Goal: Task Accomplishment & Management: Use online tool/utility

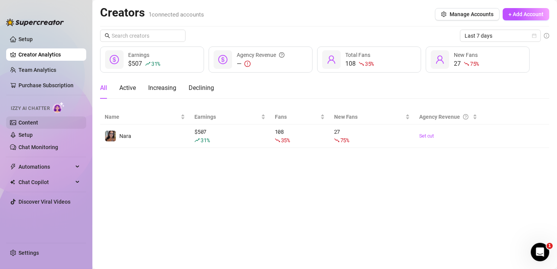
click at [37, 121] on link "Content" at bounding box center [28, 123] width 20 height 6
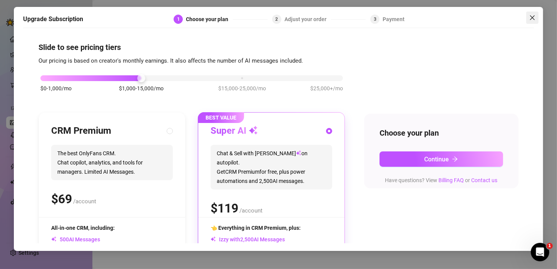
click at [535, 20] on icon "close" at bounding box center [532, 18] width 6 height 6
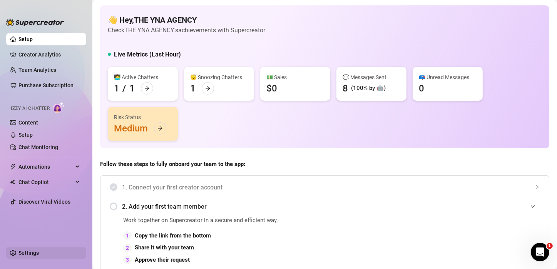
click at [20, 254] on link "Settings" at bounding box center [28, 253] width 20 height 6
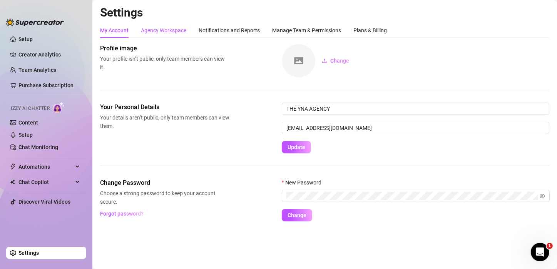
click at [178, 29] on div "Agency Workspace" at bounding box center [163, 30] width 45 height 8
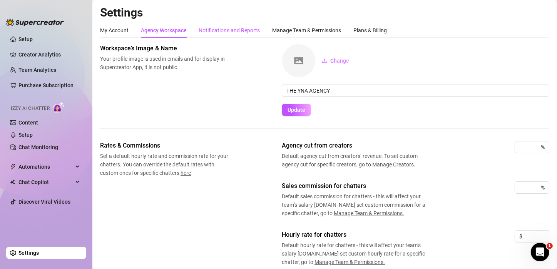
click at [228, 33] on div "Notifications and Reports" at bounding box center [229, 30] width 61 height 8
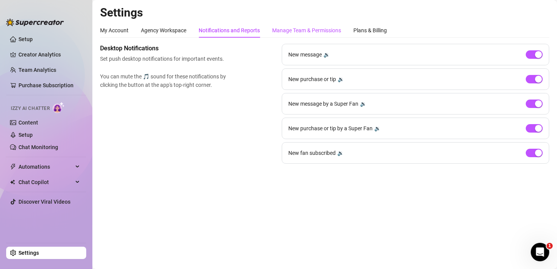
click at [291, 32] on div "Manage Team & Permissions" at bounding box center [306, 30] width 69 height 8
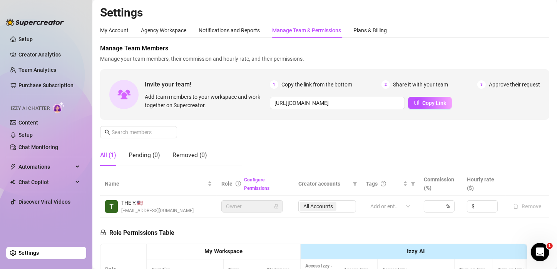
click at [392, 28] on div "My Account Agency Workspace Notifications and Reports Manage Team & Permissions…" at bounding box center [324, 30] width 449 height 15
click at [381, 28] on div "Plans & Billing" at bounding box center [369, 30] width 33 height 8
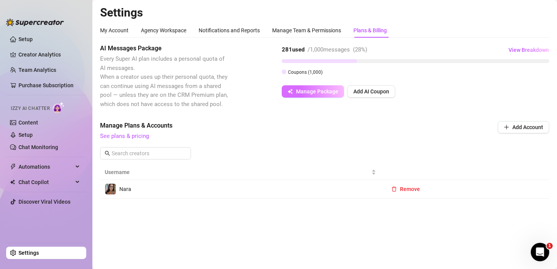
click at [312, 96] on button "Manage Package" at bounding box center [313, 91] width 62 height 12
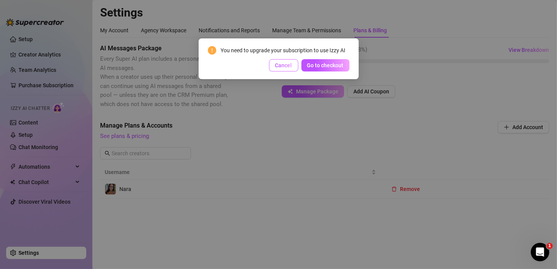
click at [273, 61] on button "Cancel" at bounding box center [283, 65] width 29 height 12
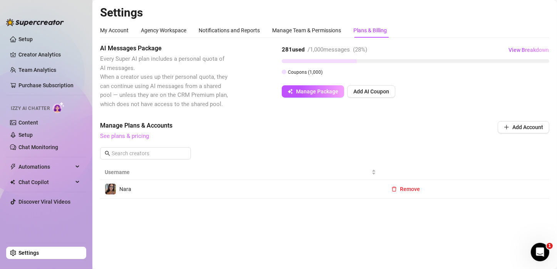
click at [140, 137] on link "See plans & pricing" at bounding box center [124, 136] width 49 height 7
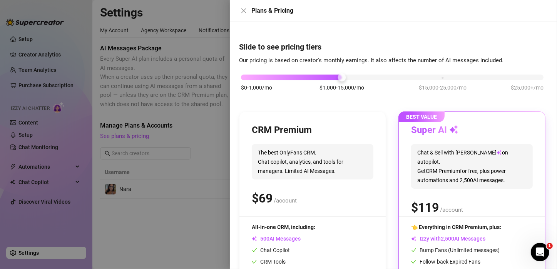
scroll to position [71, 0]
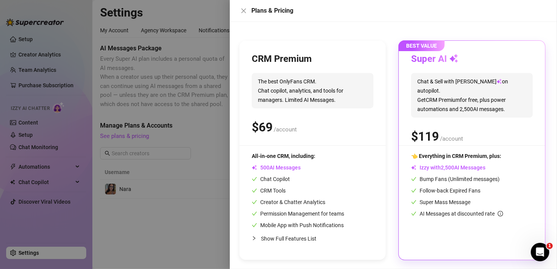
click at [203, 259] on div at bounding box center [278, 134] width 557 height 269
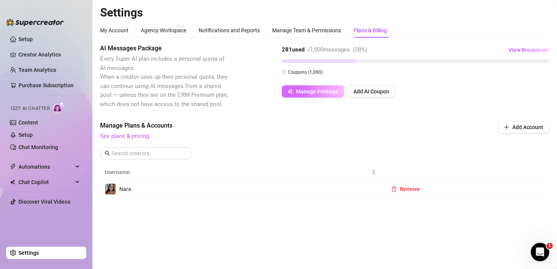
click at [305, 89] on span "Manage Package" at bounding box center [317, 92] width 42 height 6
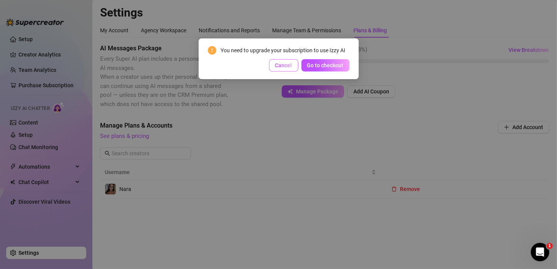
click at [282, 62] on span "Cancel" at bounding box center [283, 65] width 17 height 6
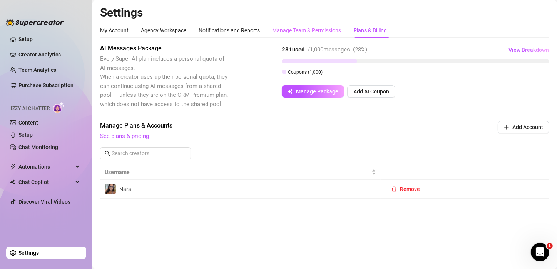
click at [293, 36] on div "Manage Team & Permissions" at bounding box center [306, 30] width 69 height 15
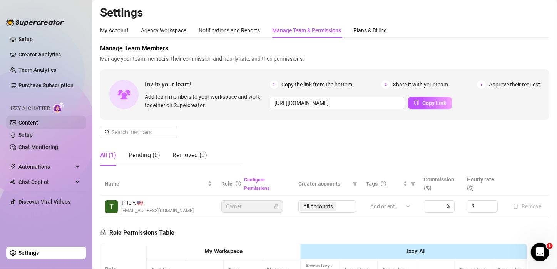
click at [30, 126] on link "Content" at bounding box center [28, 123] width 20 height 6
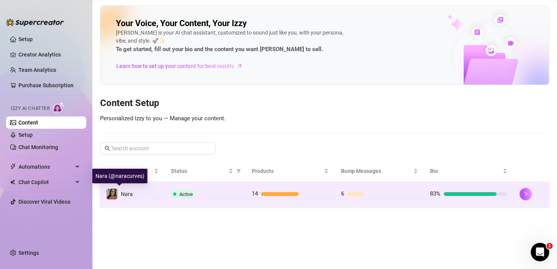
click at [137, 197] on td "Nara" at bounding box center [132, 194] width 65 height 25
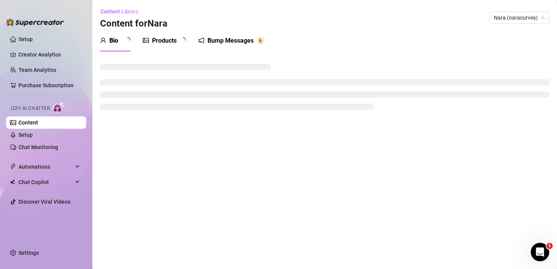
click at [239, 43] on div "Bump Messages" at bounding box center [230, 40] width 46 height 9
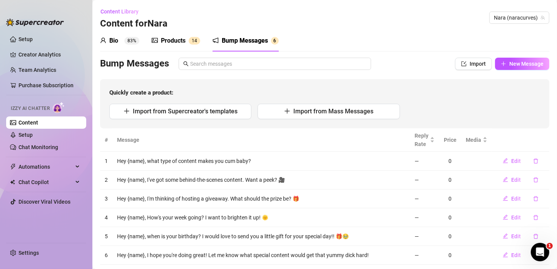
click at [247, 42] on div "Bump Messages" at bounding box center [245, 40] width 46 height 9
click at [535, 67] on span "New Message" at bounding box center [526, 64] width 34 height 6
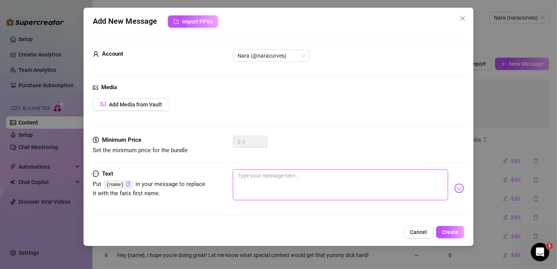
click at [269, 179] on textarea at bounding box center [340, 185] width 215 height 31
type textarea "H"
type textarea "He"
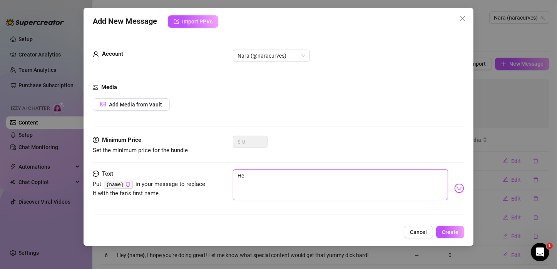
type textarea "Hey"
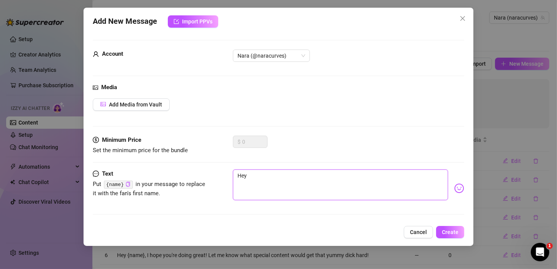
type textarea "Hey"
type textarea "He"
type textarea "H"
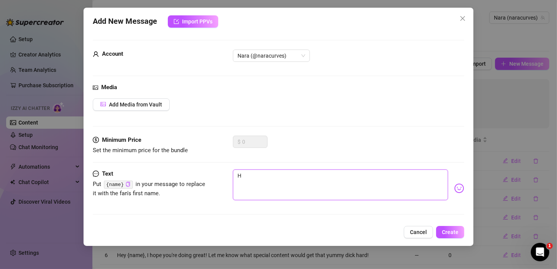
type textarea "Type your message here..."
type textarea "H"
type textarea "Hi"
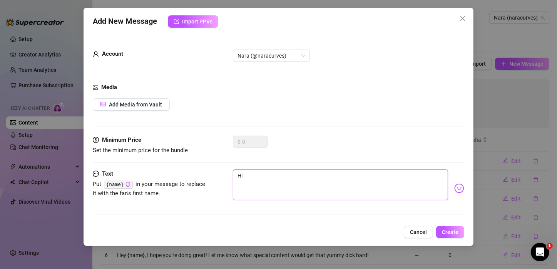
type textarea "Hi"
click at [125, 182] on icon "copy" at bounding box center [127, 184] width 5 height 5
click at [254, 177] on textarea "Hi" at bounding box center [340, 185] width 215 height 31
paste textarea "{name}"
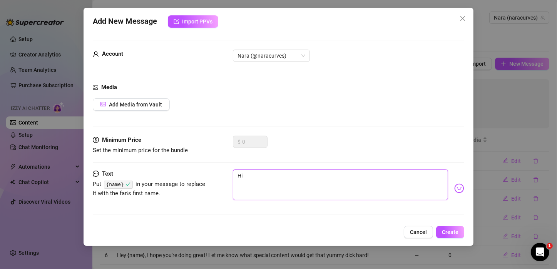
type textarea "Hi {name}"
type textarea "Hi {name},"
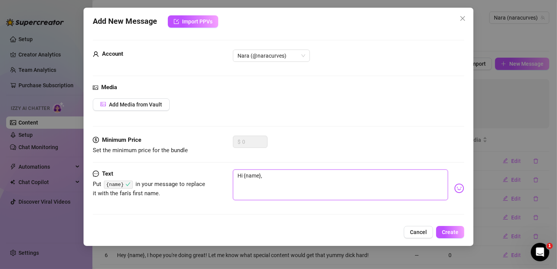
type textarea "Hi {name},"
type textarea "Hi {name}, w"
type textarea "Hi {name}, wh"
type textarea "Hi {name}, wha"
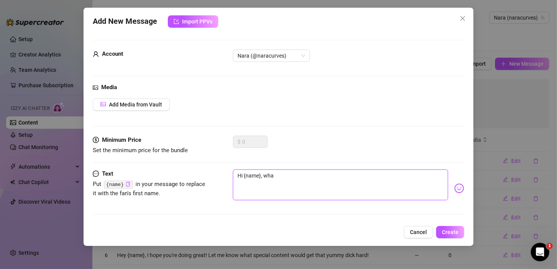
type textarea "Hi {name}, what"
type textarea "Hi {name}, what t"
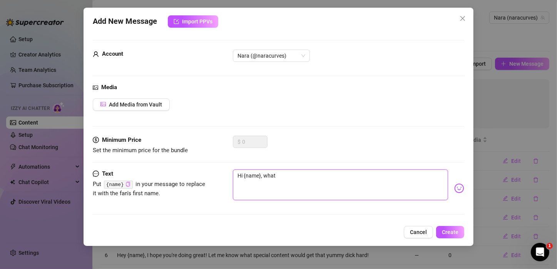
type textarea "Hi {name}, what t"
type textarea "Hi {name}, what ty"
type textarea "Hi {name}, what typ"
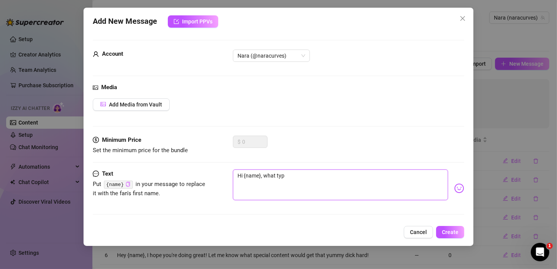
type textarea "Hi {name}, what type"
type textarea "Hi {name}, what type o"
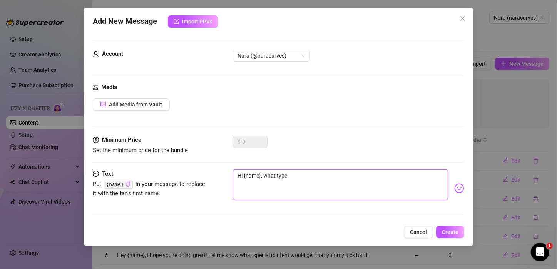
type textarea "Hi {name}, what type o"
type textarea "Hi {name}, what type of"
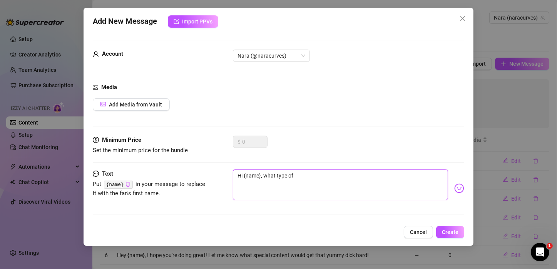
type textarea "Hi {name}, what type of i"
type textarea "Hi {name}, what type of"
type textarea "Hi {name}, what type of u"
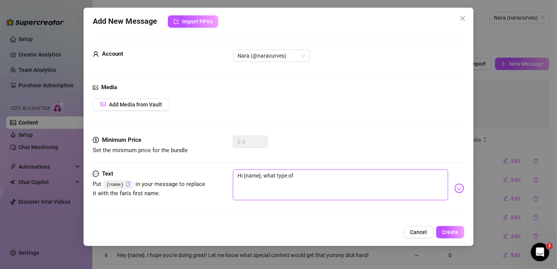
type textarea "Hi {name}, what type of u"
type textarea "Hi {name}, what type of un"
type textarea "Hi {name}, what type of und"
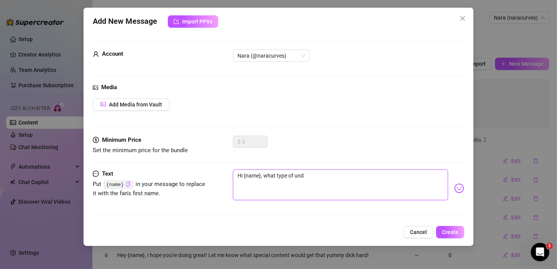
type textarea "Hi {name}, what type of unde"
type textarea "Hi {name}, what type of und"
type textarea "Hi {name}, what type of undi"
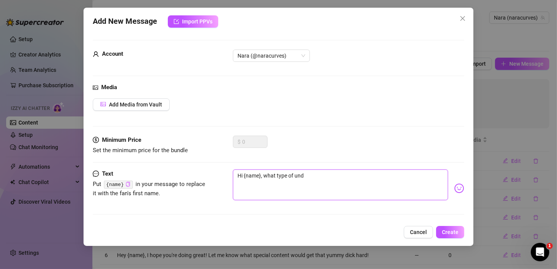
type textarea "Hi {name}, what type of undi"
type textarea "Hi {name}, what type of undie"
type textarea "Hi {name}, what type of undies"
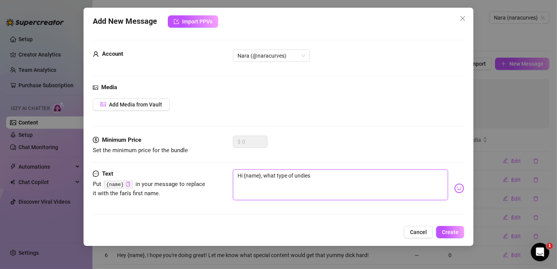
type textarea "Hi {name}, what type of undies"
type textarea "Hi {name}, what type of undies d"
type textarea "Hi {name}, what type of undies do"
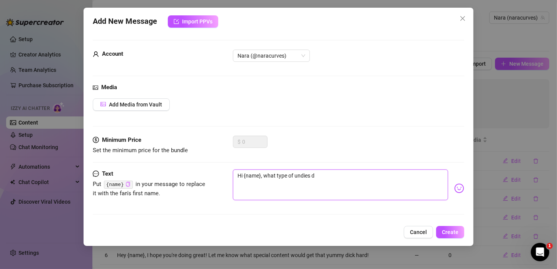
type textarea "Hi {name}, what type of undies do"
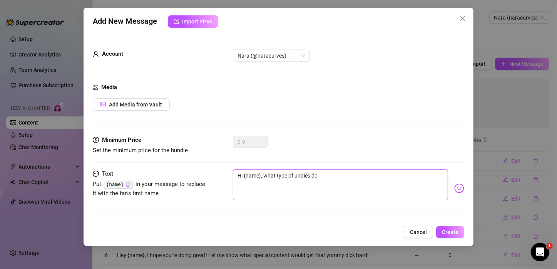
type textarea "Hi {name}, what type of undies d"
type textarea "Hi {name}, what type of undies"
type textarea "Hi {name}, what type of undie"
type textarea "Hi {name}, what type of undi"
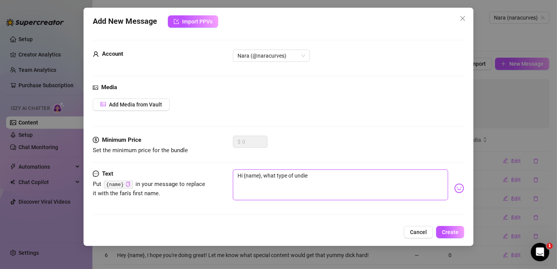
type textarea "Hi {name}, what type of undi"
type textarea "Hi {name}, what type of und"
type textarea "Hi {name}, what type of"
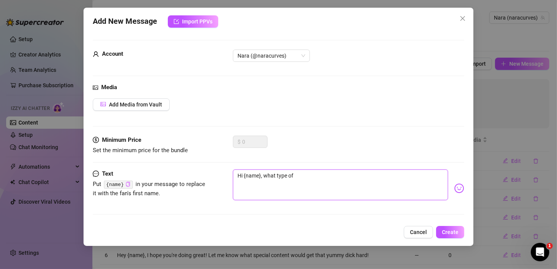
type textarea "Hi {name}, what type of"
type textarea "Hi {name}, what type of t"
type textarea "Hi {name}, what type of th"
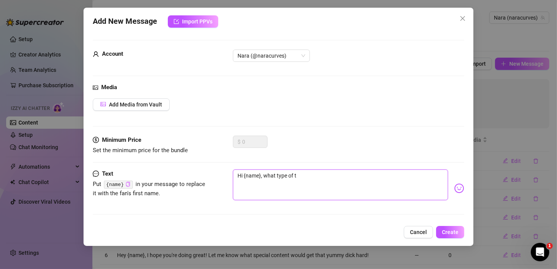
type textarea "Hi {name}, what type of th"
type textarea "Hi {name}, what type of tho"
type textarea "Hi {name}, what type of thon"
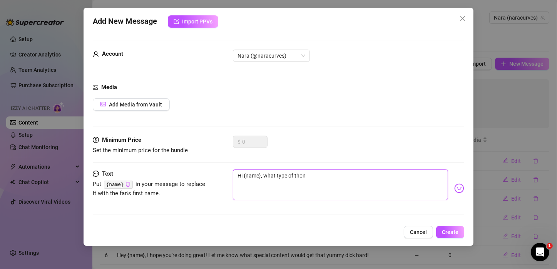
type textarea "Hi {name}, what type of thong"
type textarea "Hi {name}, what type of thongs"
type textarea "Hi {name}, what type of thongsd"
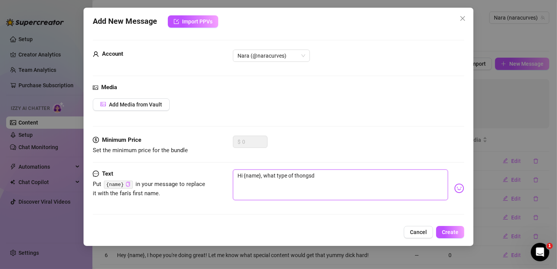
type textarea "Hi {name}, what type of thongsd"
type textarea "Hi {name}, what type of thongs"
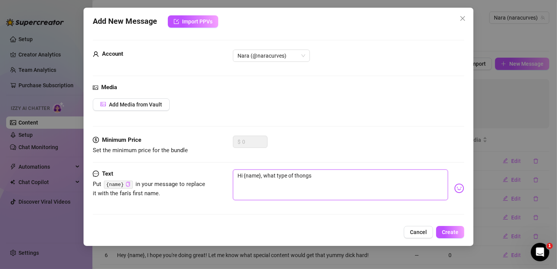
type textarea "Hi {name}, what type of thong"
type textarea "Hi {name}, what type of thon"
type textarea "Hi {name}, what type of tho"
type textarea "Hi {name}, what type of th"
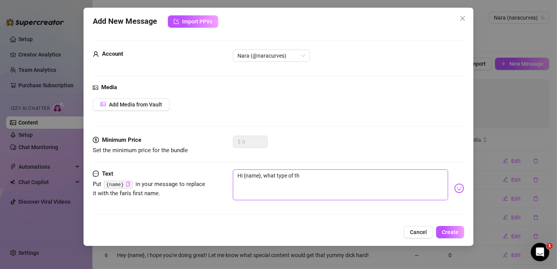
type textarea "Hi {name}, what type of t"
type textarea "Hi {name}, what type of"
type textarea "Hi {name}, what type o"
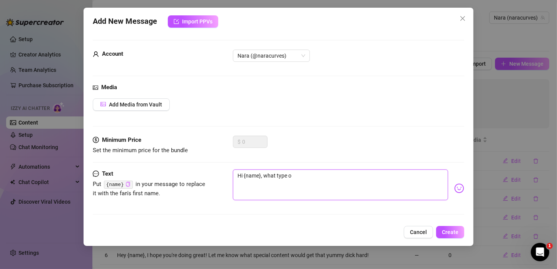
type textarea "Hi {name}, what type"
type textarea "Hi {name}, what typ"
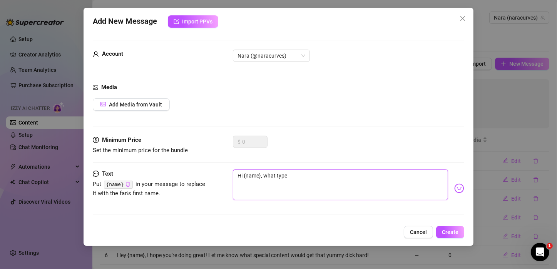
type textarea "Hi {name}, what typ"
type textarea "Hi {name}, what ty"
type textarea "Hi {name}, what t"
type textarea "Hi {name}, what"
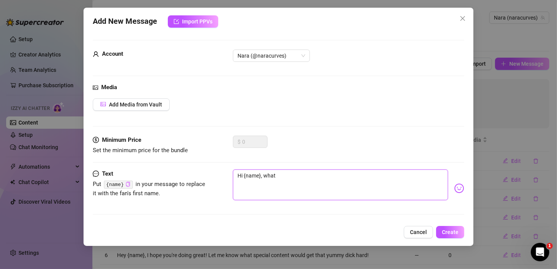
type textarea "Hi {name}, what"
type textarea "Hi {name}, wha"
type textarea "Hi {name}, wh"
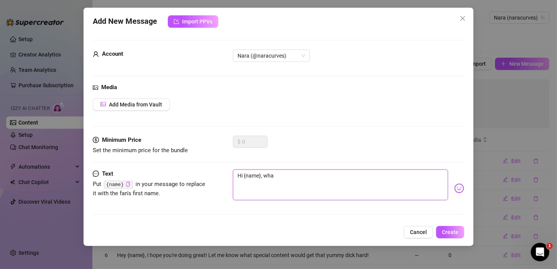
type textarea "Hi {name}, wh"
type textarea "Hi {name}, w"
type textarea "Hi {name},"
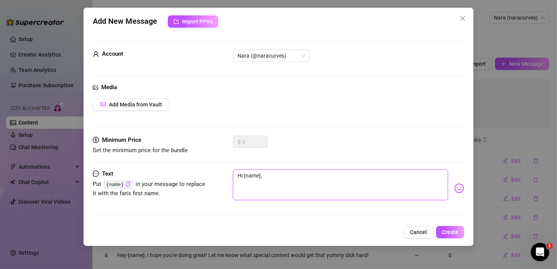
type textarea "Hi {name},"
type textarea "Hi {name}, t"
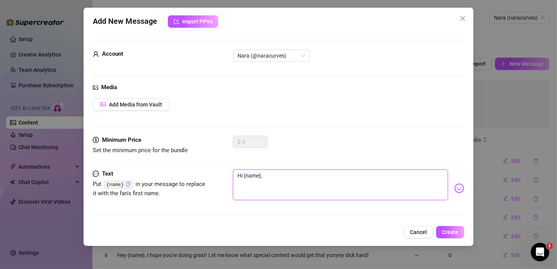
type textarea "Hi {name}, t"
type textarea "Hi {name}, th"
type textarea "Hi {name}, tho"
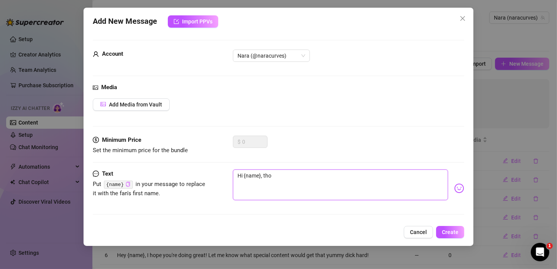
type textarea "Hi {name}, thon"
type textarea "Hi {name}, thong"
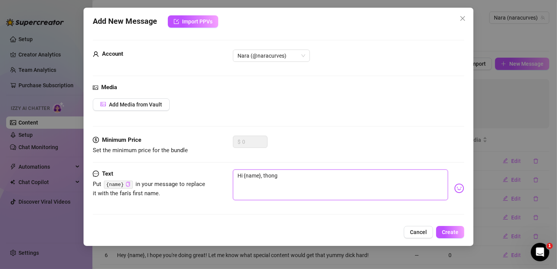
type textarea "Hi {name}, thong"
type textarea "Hi {name}, thong o"
type textarea "Hi {name}, thong or"
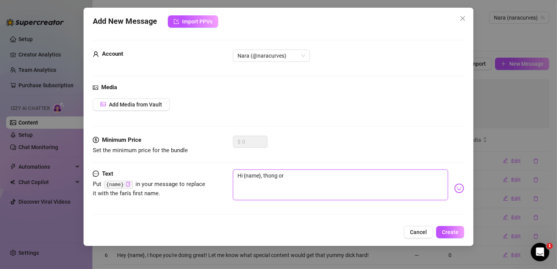
type textarea "Hi {name}, thong or"
type textarea "Hi {name}, thong or g"
type textarea "Hi {name}, thong or g-"
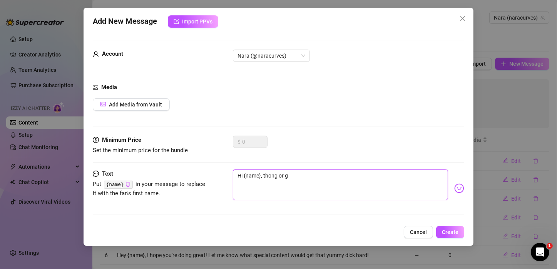
type textarea "Hi {name}, thong or g-"
type textarea "Hi {name}, thong or g-s"
type textarea "Hi {name}, thong or g-st"
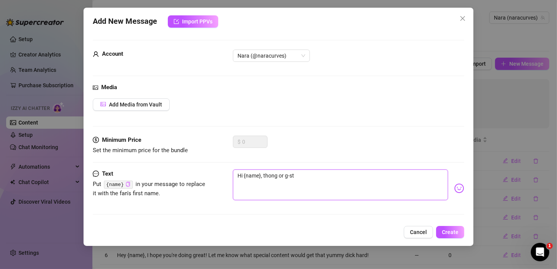
type textarea "Hi {name}, thong or g-str"
type textarea "Hi {name}, thong or g-stri"
type textarea "Hi {name}, thong or g-strin"
type textarea "Hi {name}, thong or g-string"
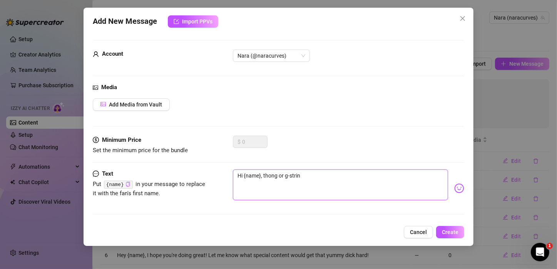
type textarea "Hi {name}, thong or g-string"
type textarea "Hi {name}, thong or g-string?"
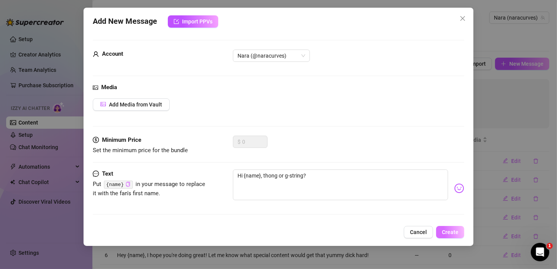
click at [445, 231] on span "Create" at bounding box center [450, 232] width 17 height 6
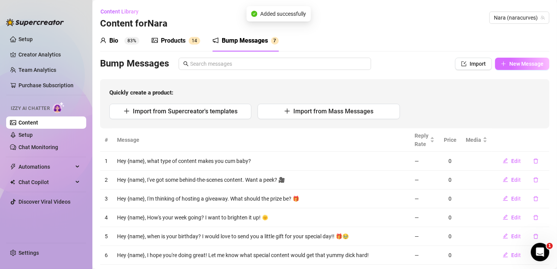
click at [523, 64] on span "New Message" at bounding box center [526, 64] width 34 height 6
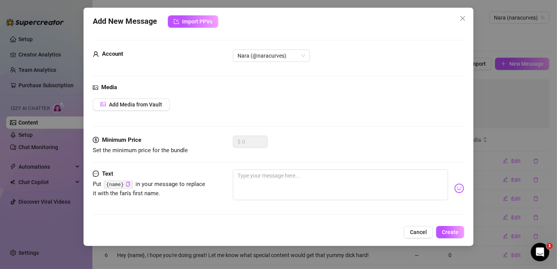
click at [228, 181] on div "Text Put {name} in your message to replace it with the fan's first name." at bounding box center [278, 189] width 371 height 38
click at [254, 179] on textarea at bounding box center [340, 185] width 215 height 31
type textarea "H"
type textarea "He"
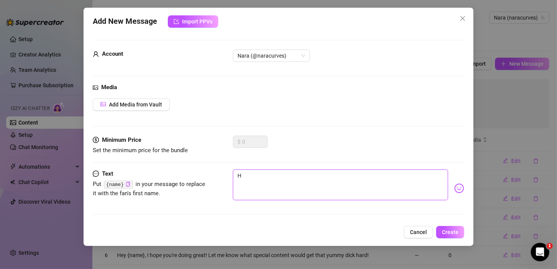
type textarea "He"
type textarea "Hey"
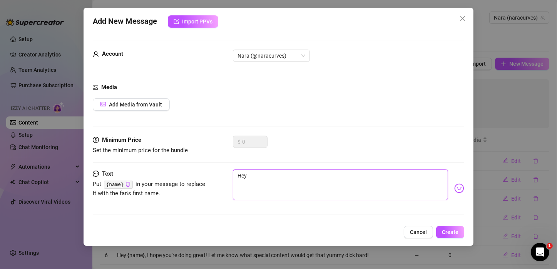
type textarea "Hey b"
type textarea "Hey b="
type textarea "Hey b"
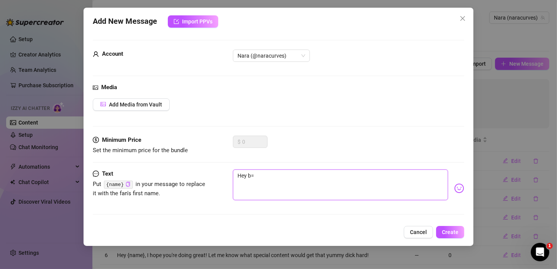
type textarea "Hey b"
type textarea "Hey"
type textarea "Hey d"
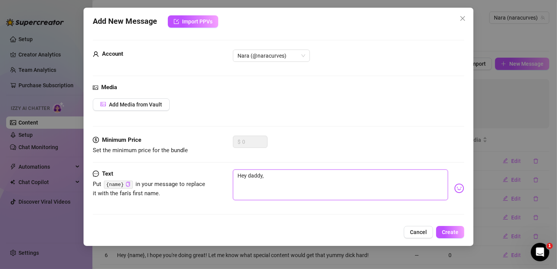
paste textarea "{name}"
click at [298, 178] on textarea "Hey daddy," at bounding box center [340, 185] width 215 height 31
paste textarea "my boyfriend experience package is still available. If you reply to this messag…"
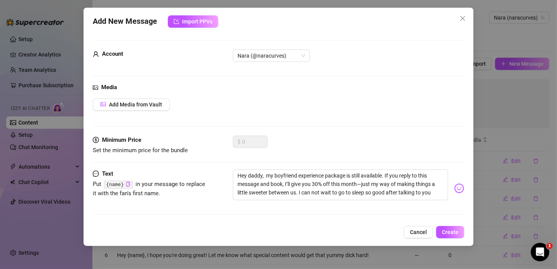
click at [456, 187] on img at bounding box center [459, 189] width 10 height 10
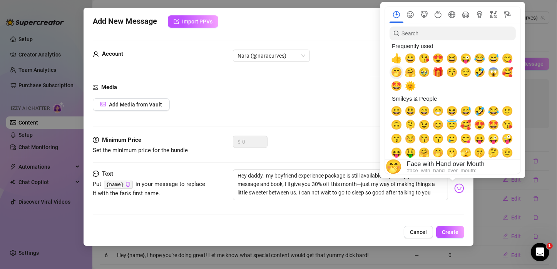
click at [397, 75] on span "🤭" at bounding box center [397, 72] width 12 height 11
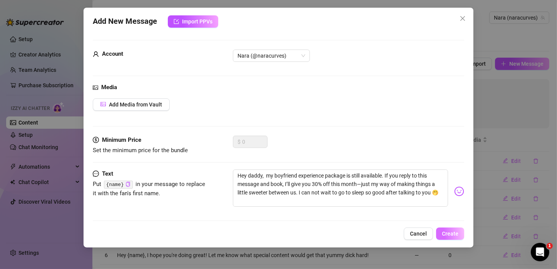
click at [454, 238] on button "Create" at bounding box center [450, 234] width 28 height 12
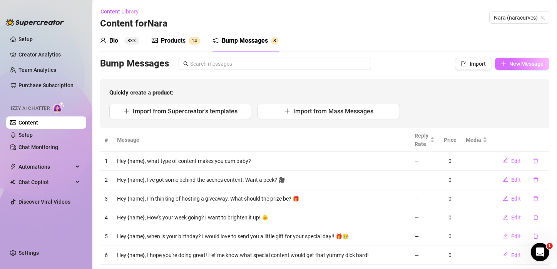
click at [517, 67] on button "New Message" at bounding box center [522, 64] width 54 height 12
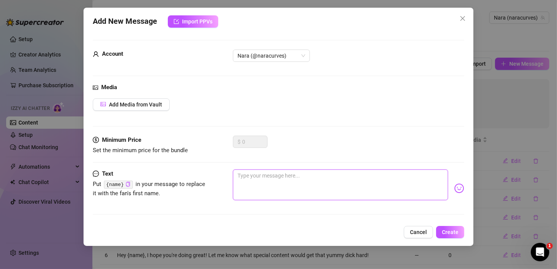
click at [306, 198] on textarea at bounding box center [340, 185] width 215 height 31
click at [457, 229] on span "Create" at bounding box center [450, 232] width 17 height 6
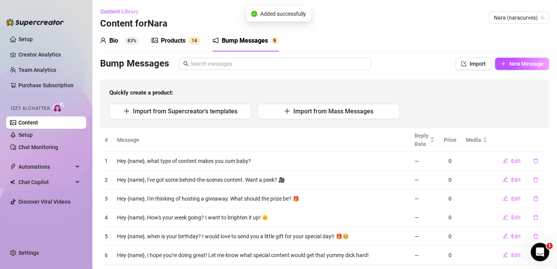
click at [169, 37] on div "Products" at bounding box center [173, 40] width 25 height 9
